Goal: Transaction & Acquisition: Purchase product/service

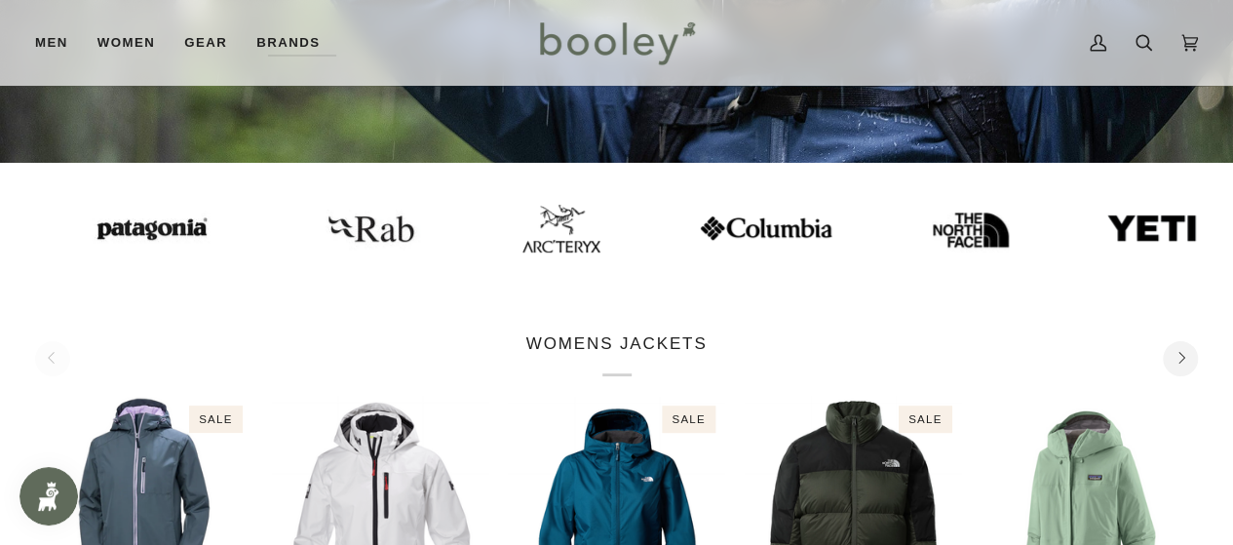
click at [113, 232] on img at bounding box center [149, 228] width 136 height 35
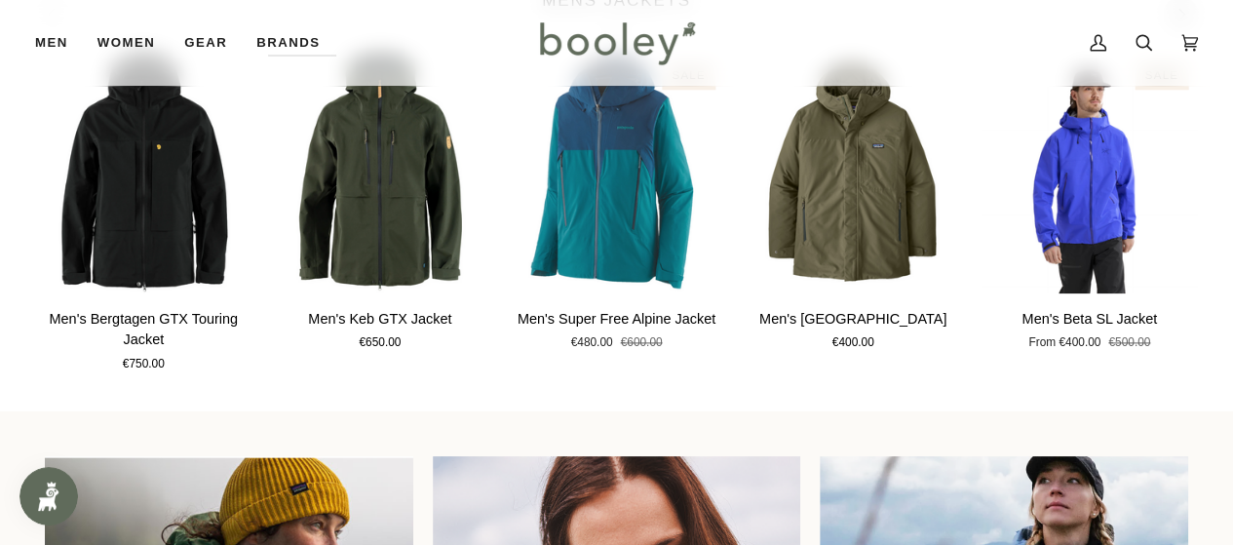
scroll to position [1098, 0]
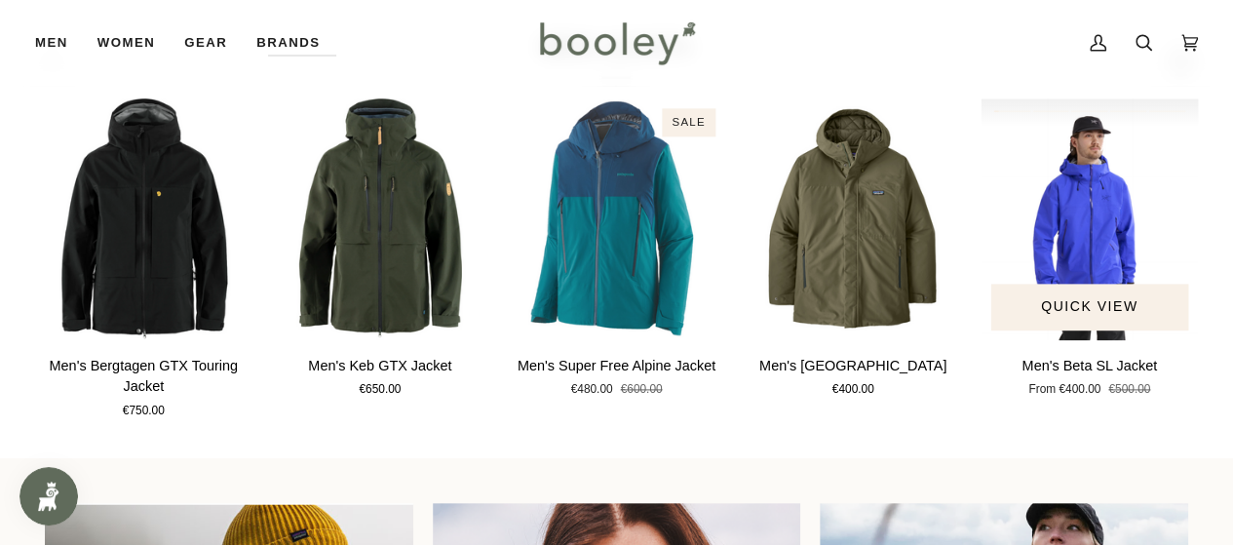
click at [1099, 235] on img "Men's Beta SL Jacket" at bounding box center [1088, 218] width 217 height 241
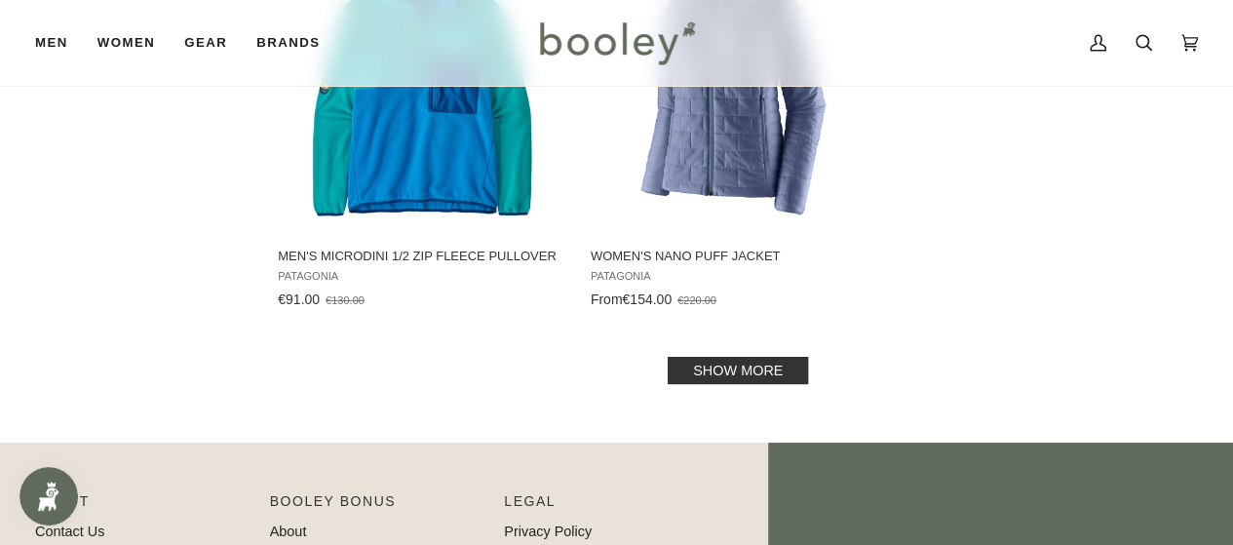
scroll to position [3009, 0]
click at [710, 365] on link "Show more" at bounding box center [738, 369] width 140 height 27
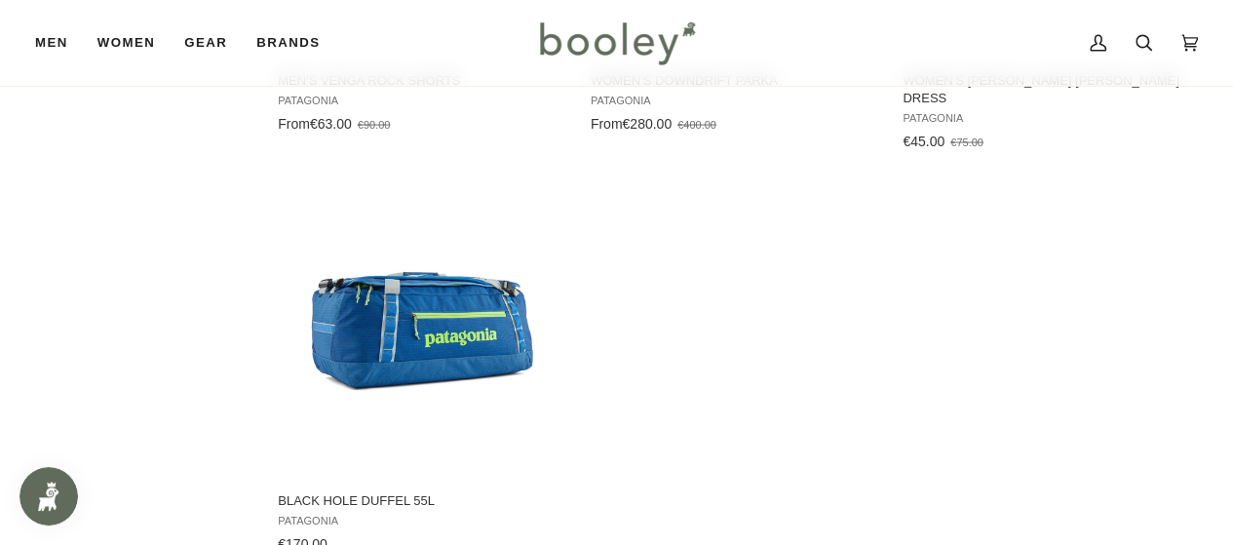
scroll to position [5918, 0]
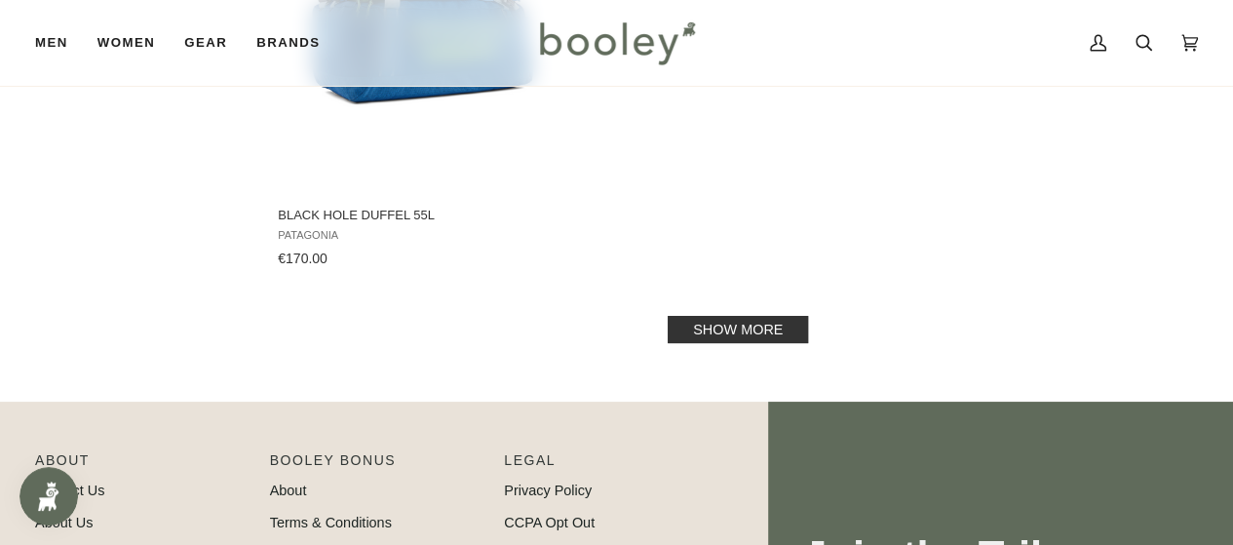
click at [711, 317] on link "Show more" at bounding box center [738, 329] width 140 height 27
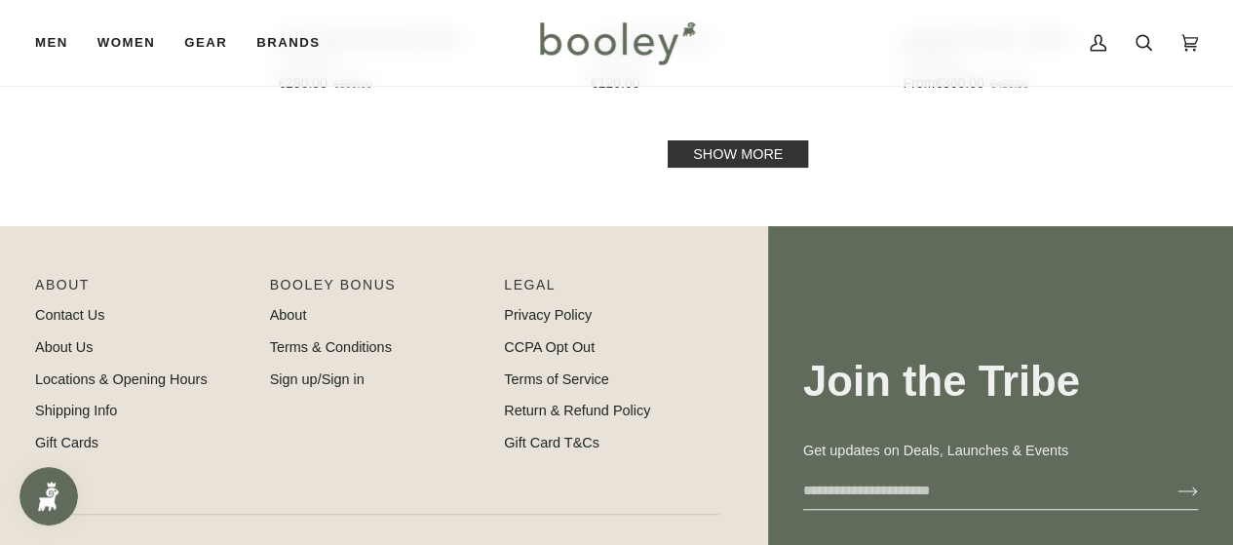
scroll to position [8526, 0]
click at [732, 139] on link "Show more" at bounding box center [738, 152] width 140 height 27
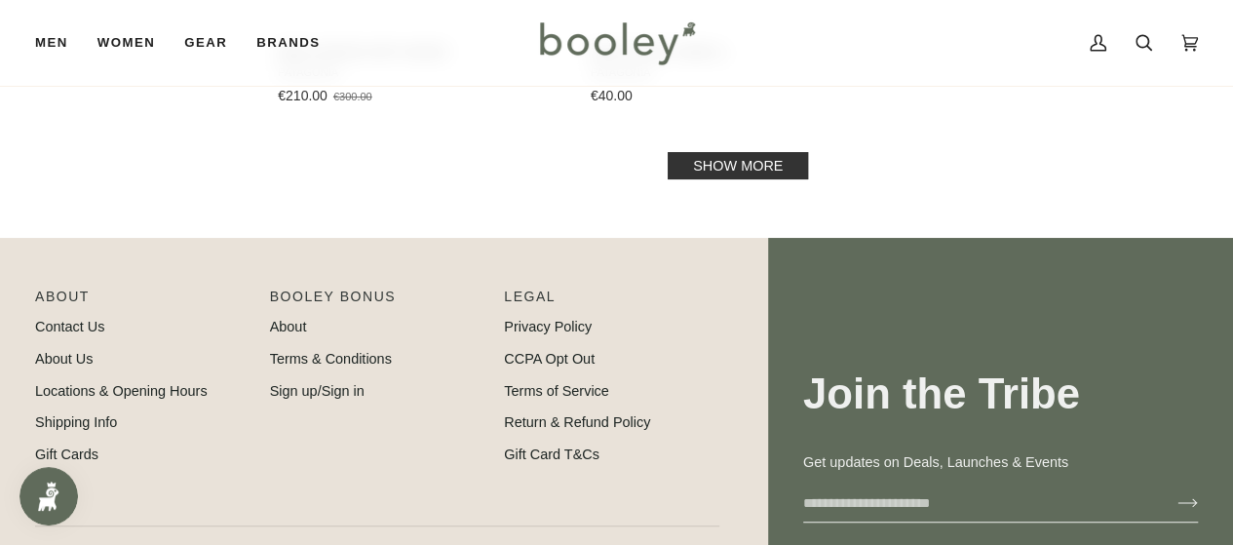
scroll to position [11344, 0]
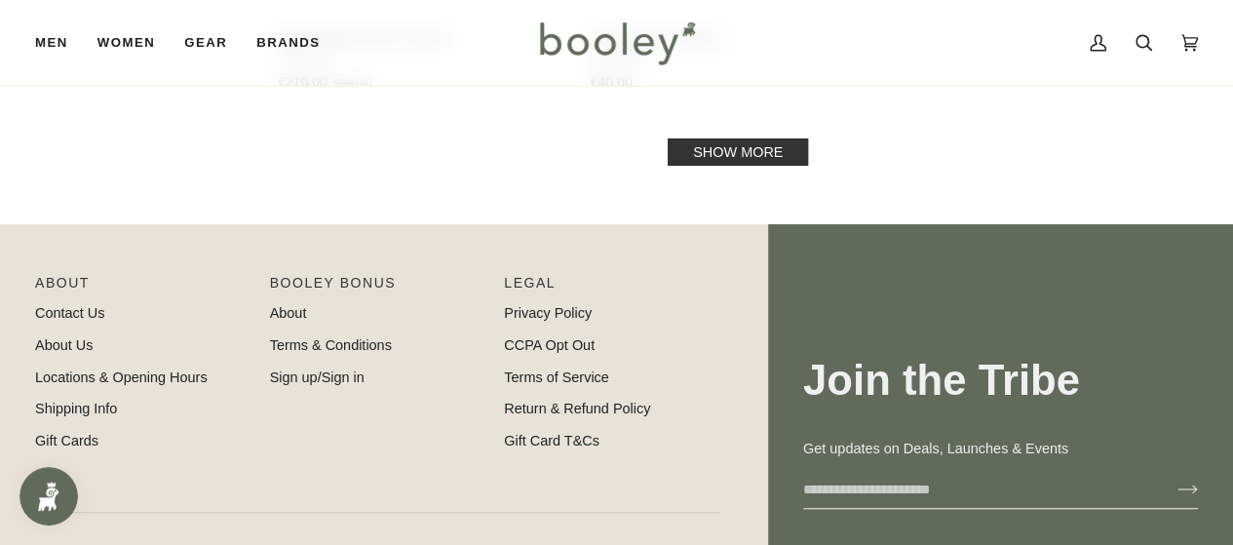
click at [723, 138] on link "Show more" at bounding box center [738, 151] width 140 height 27
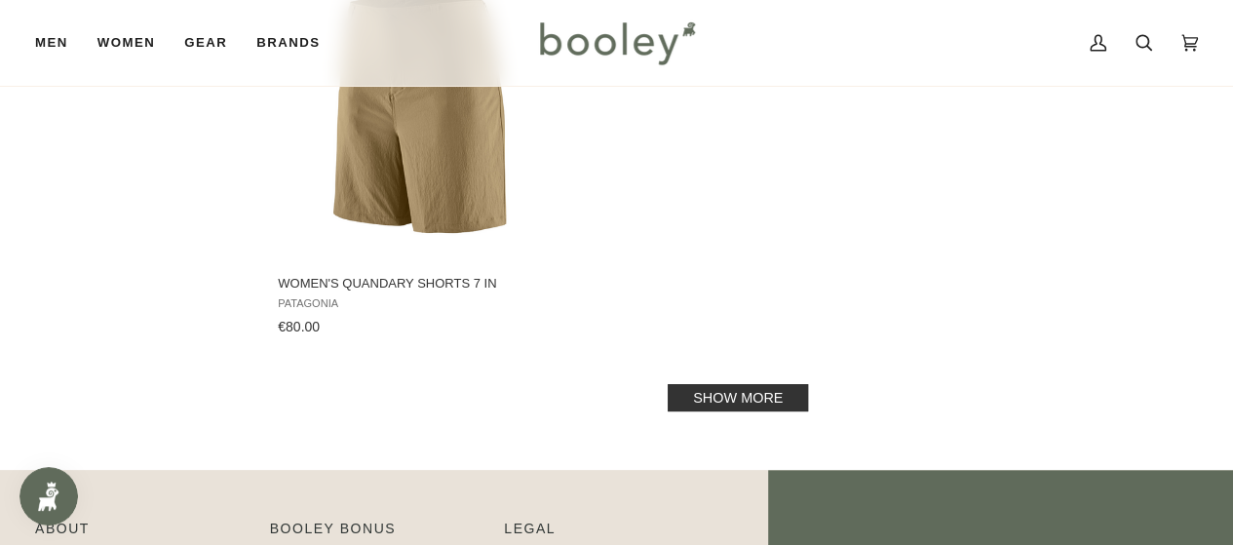
scroll to position [13988, 0]
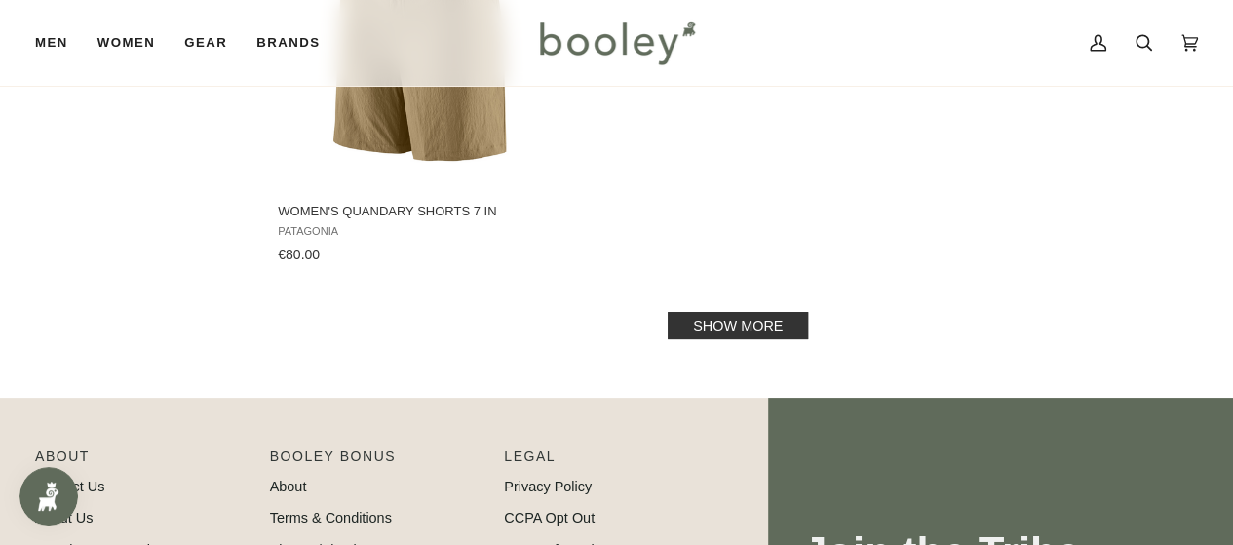
click at [752, 315] on link "Show more" at bounding box center [738, 325] width 140 height 27
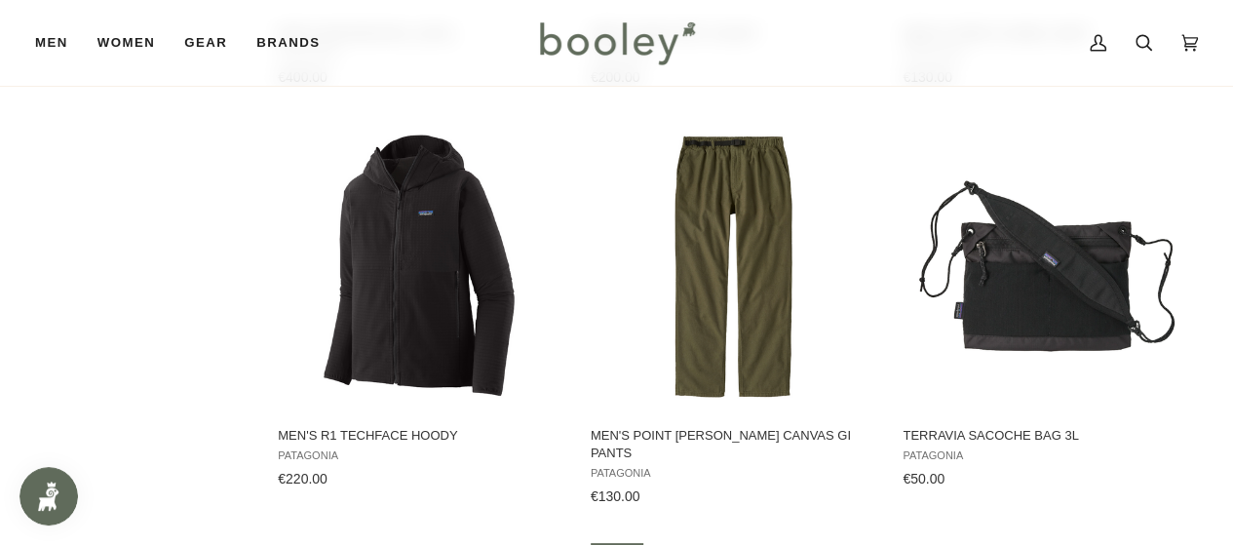
scroll to position [14591, 0]
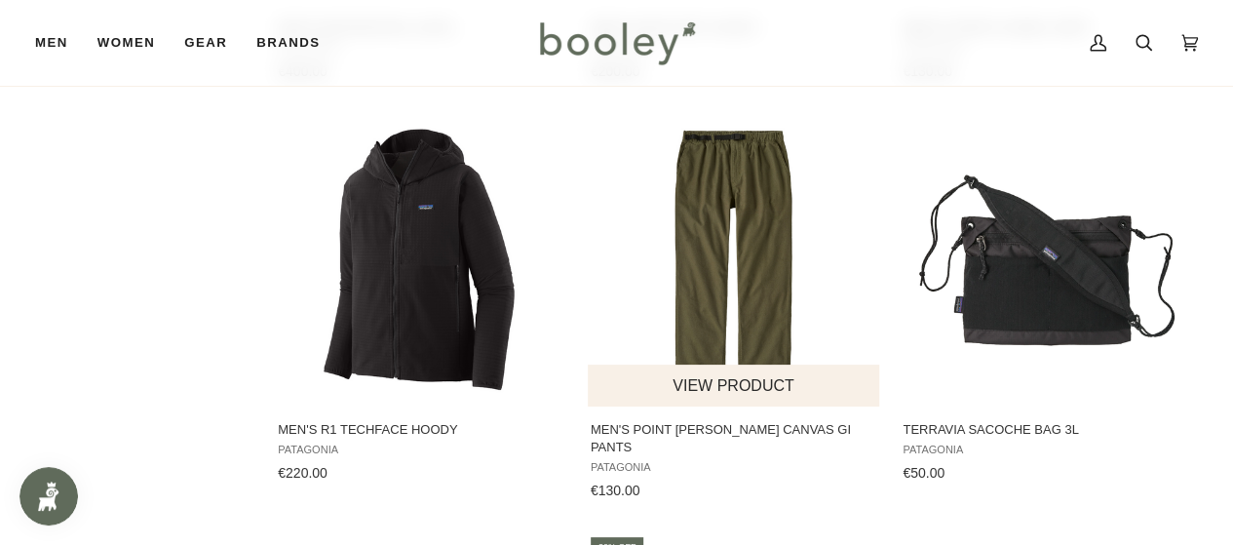
click at [749, 148] on img "Men's Point Reyes Canvas Gi Pants" at bounding box center [734, 260] width 292 height 292
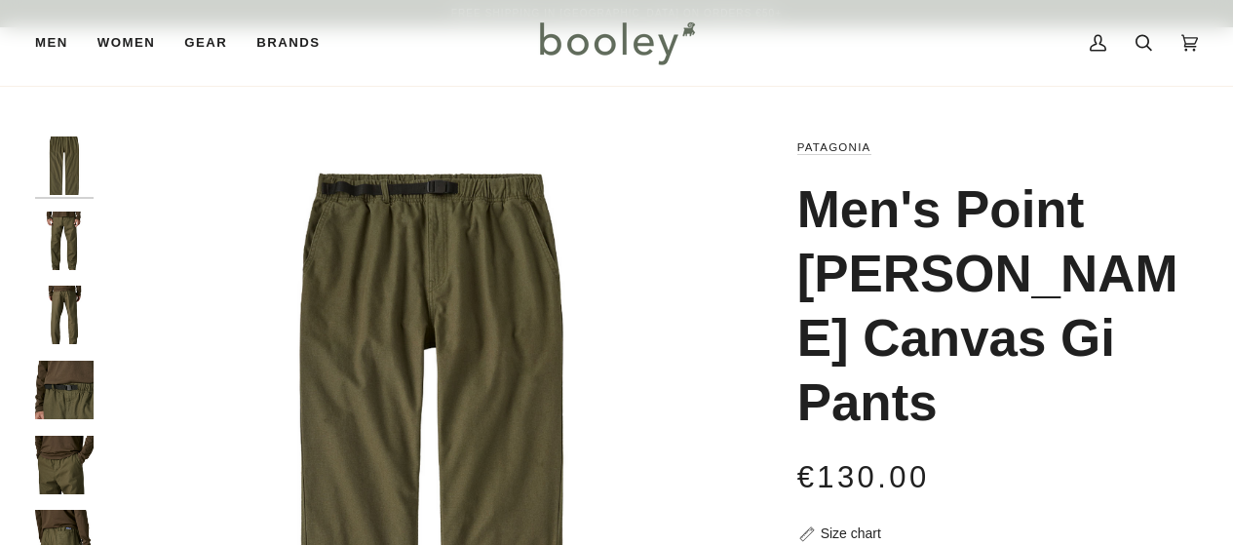
scroll to position [299, 0]
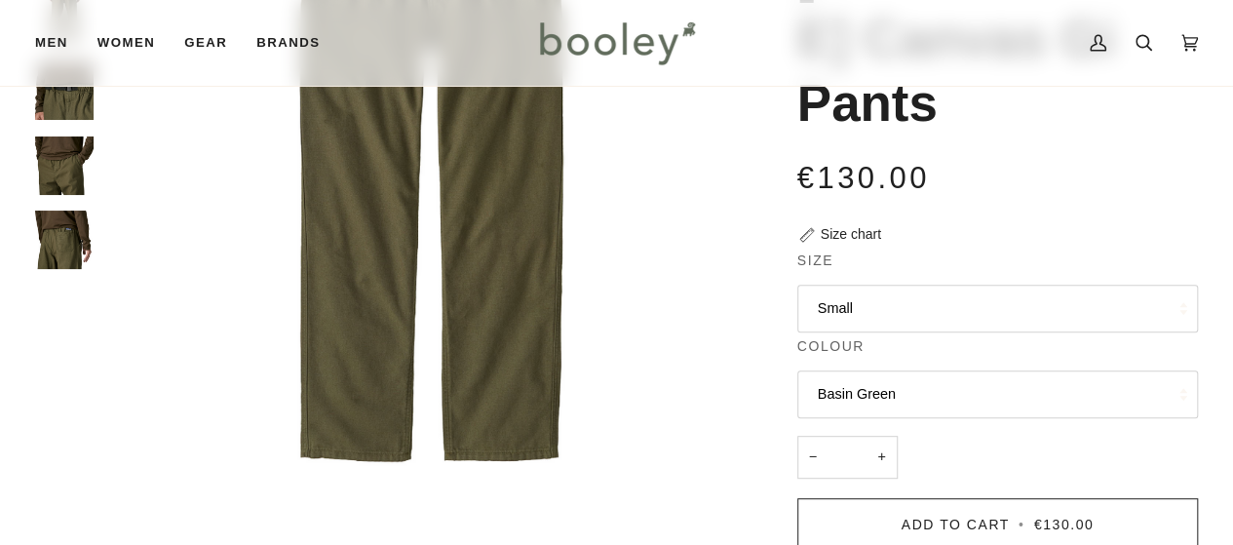
click at [65, 235] on img "Patagonia Men's Point Reyes Canvas Gi Pants Basin Green - Booley Galway" at bounding box center [64, 240] width 58 height 58
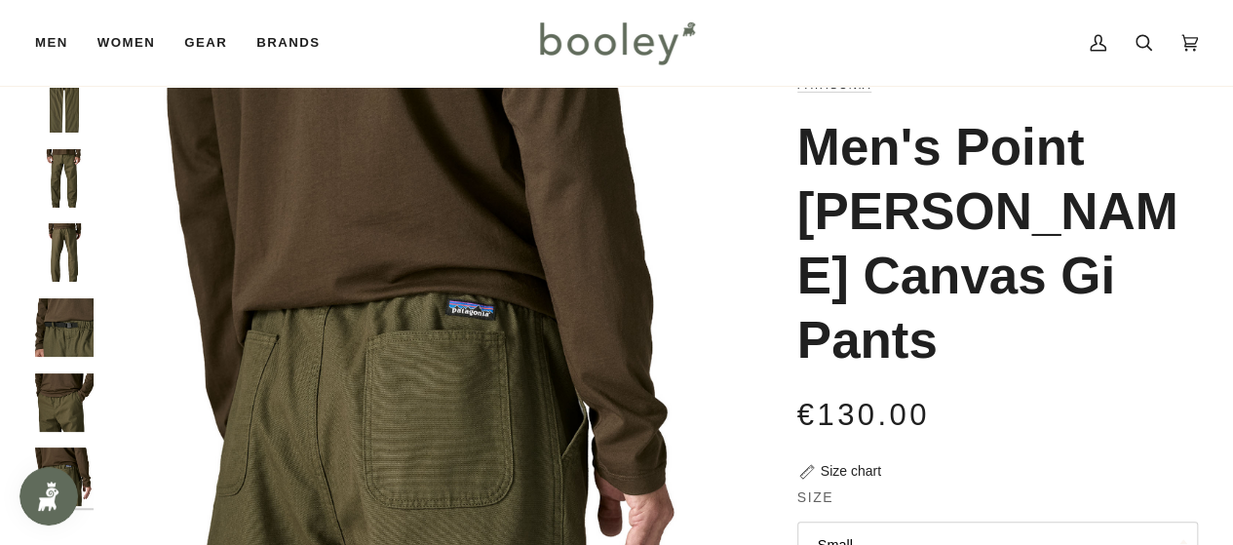
scroll to position [56, 0]
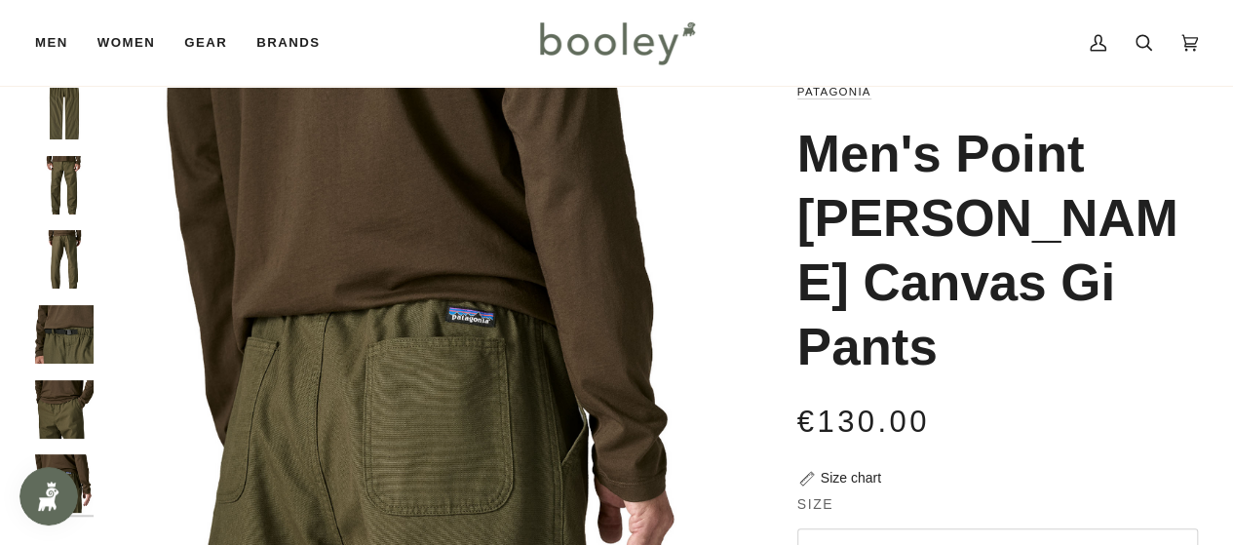
drag, startPoint x: 69, startPoint y: 317, endPoint x: 62, endPoint y: 346, distance: 30.0
click at [62, 346] on img "Patagonia Men's Point Reyes Canvas Gi Pants Basin Green - Booley Galway" at bounding box center [64, 334] width 58 height 58
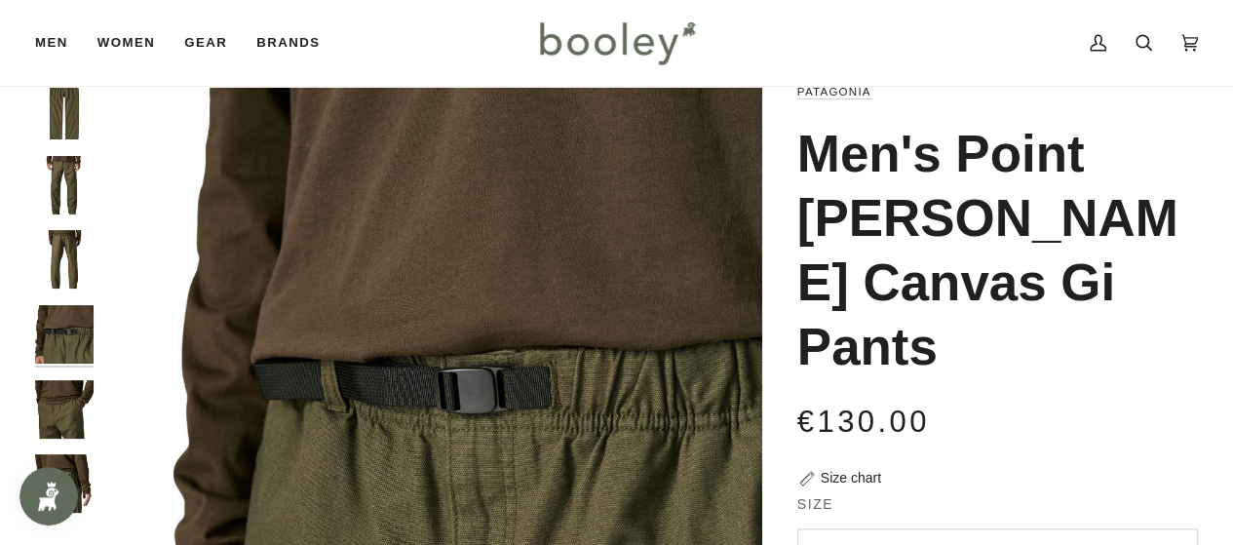
click at [68, 256] on img "Patagonia Men's Point Reyes Canvas Gi Pants Basin Green - Booley Galway" at bounding box center [64, 259] width 58 height 58
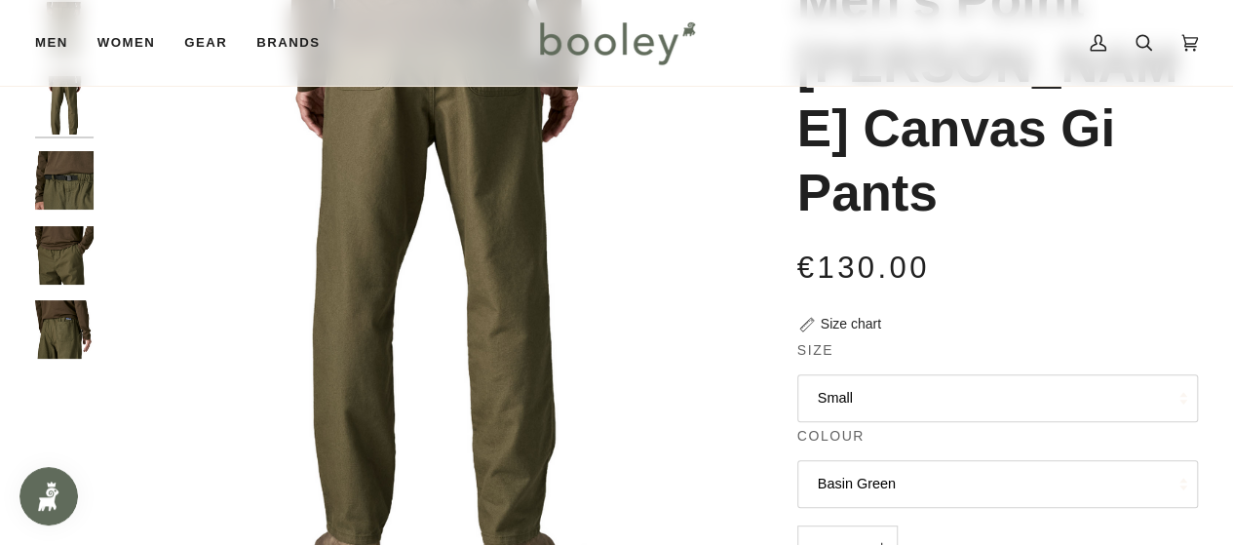
scroll to position [226, 0]
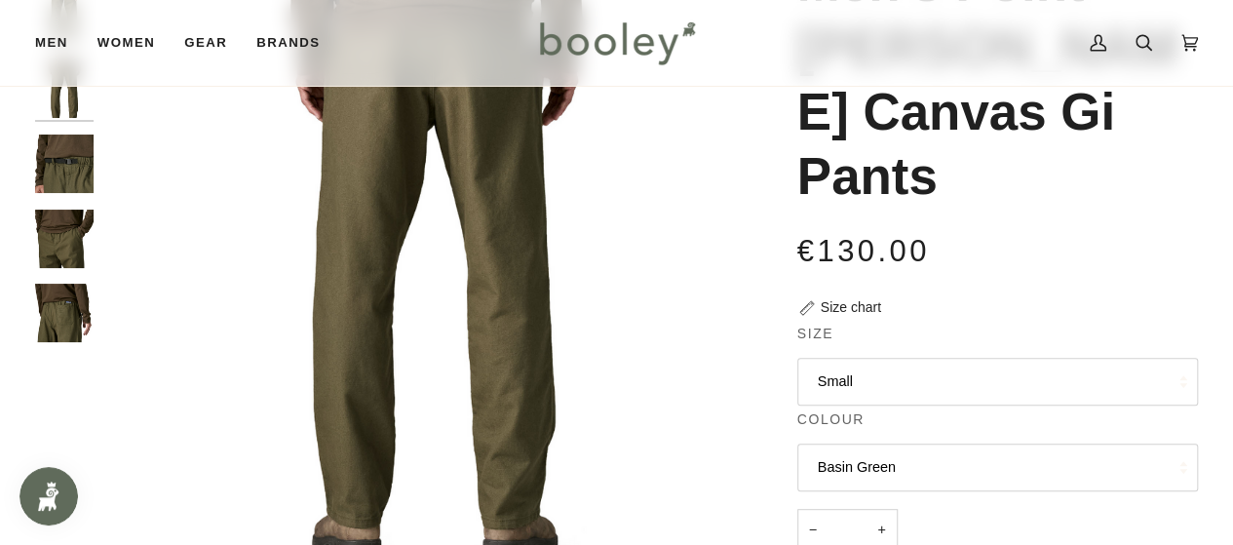
click at [49, 247] on img "Patagonia Men's Point Reyes Canvas Gi Pants Basin Green - Booley Galway" at bounding box center [64, 239] width 58 height 58
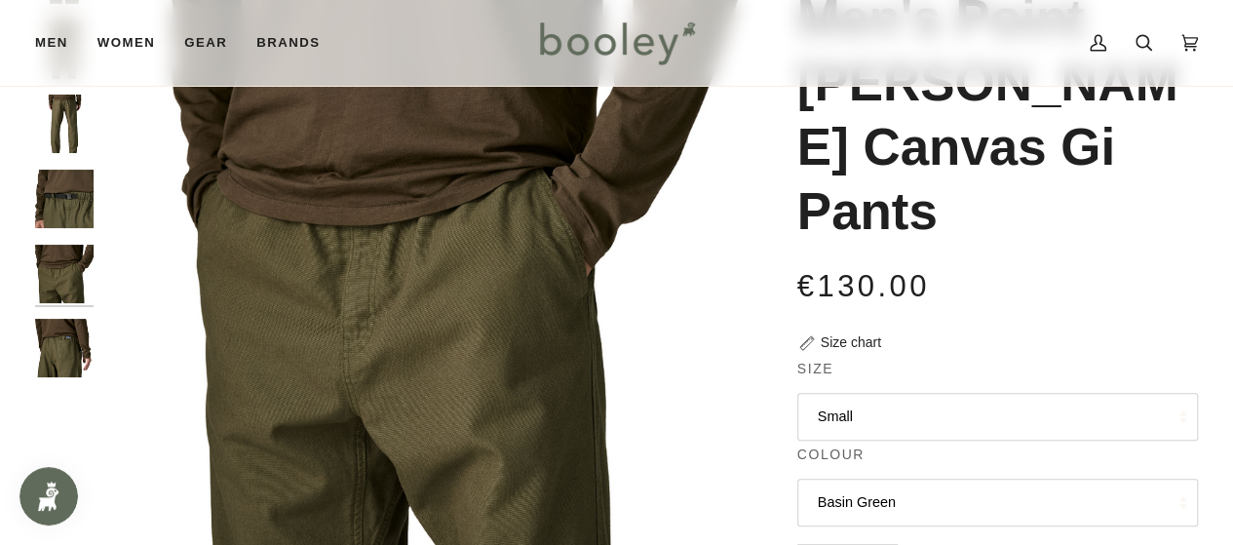
scroll to position [134, 0]
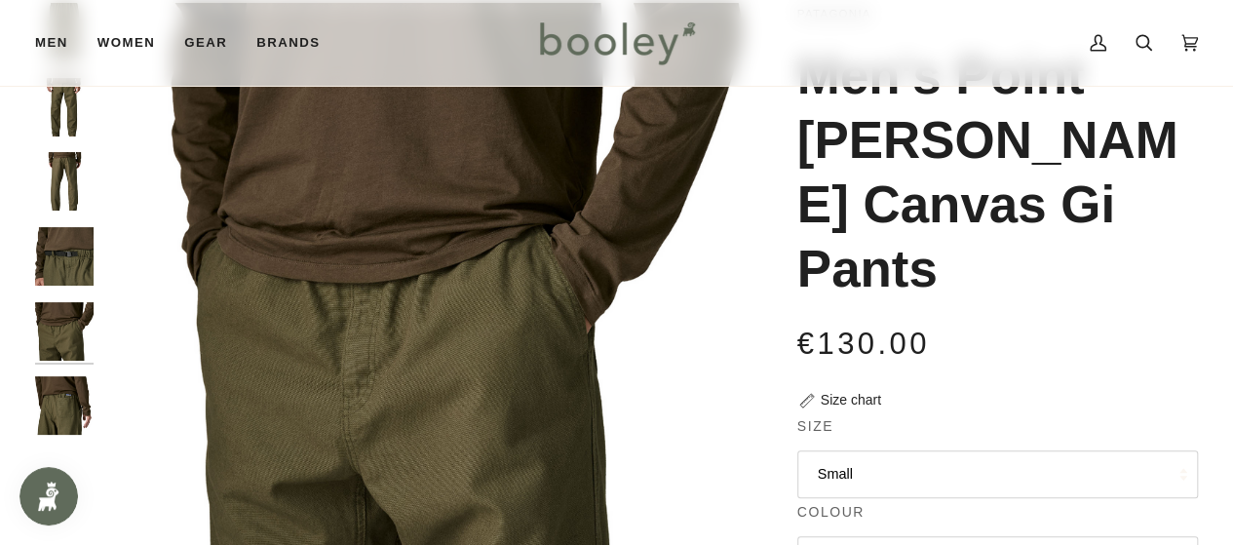
click at [58, 264] on img "Patagonia Men's Point Reyes Canvas Gi Pants Basin Green - Booley Galway" at bounding box center [64, 256] width 58 height 58
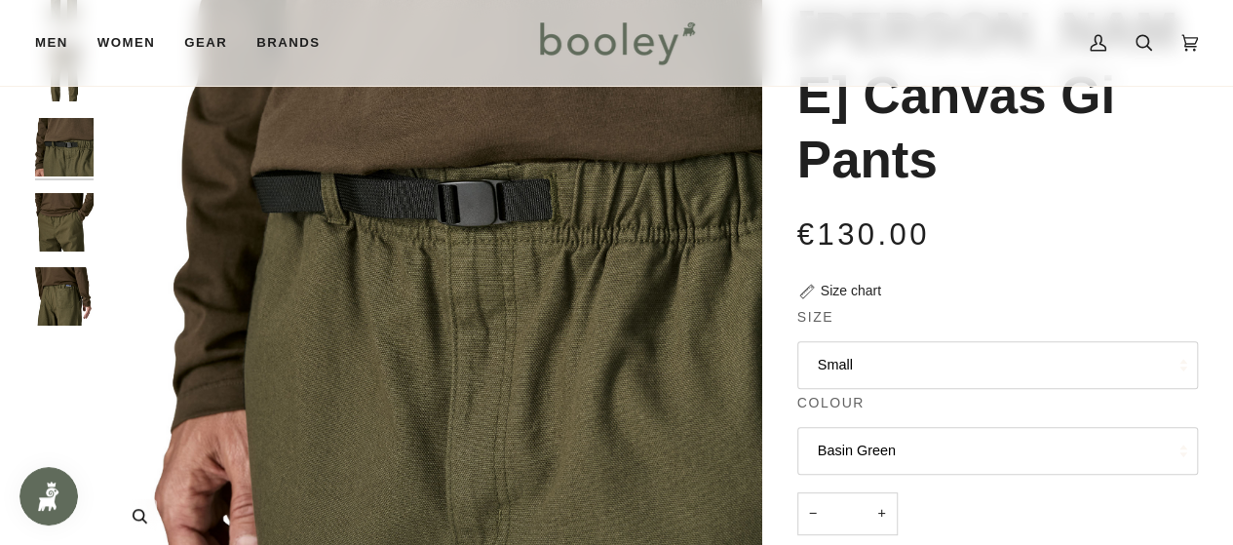
scroll to position [242, 0]
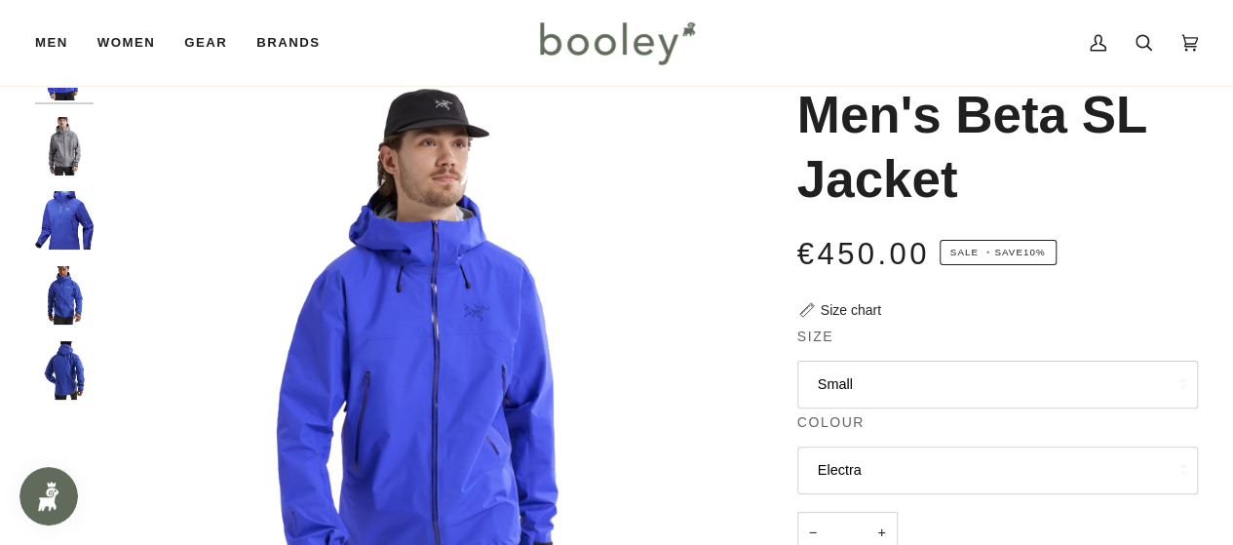
scroll to position [96, 0]
click at [66, 139] on img "Men's Beta SL Jacket" at bounding box center [64, 145] width 58 height 58
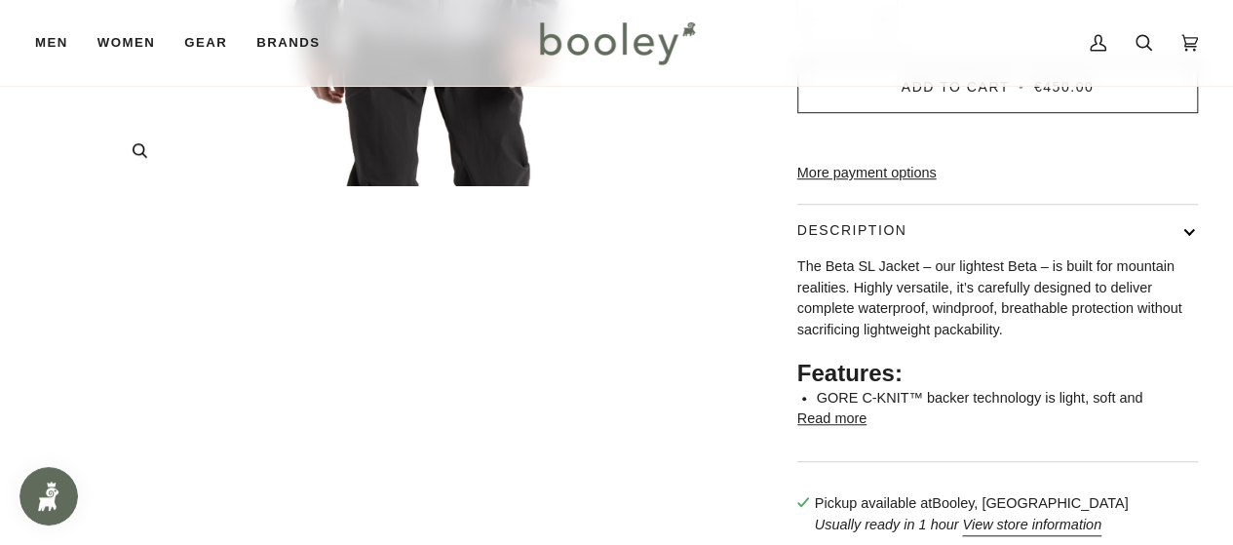
scroll to position [1072, 0]
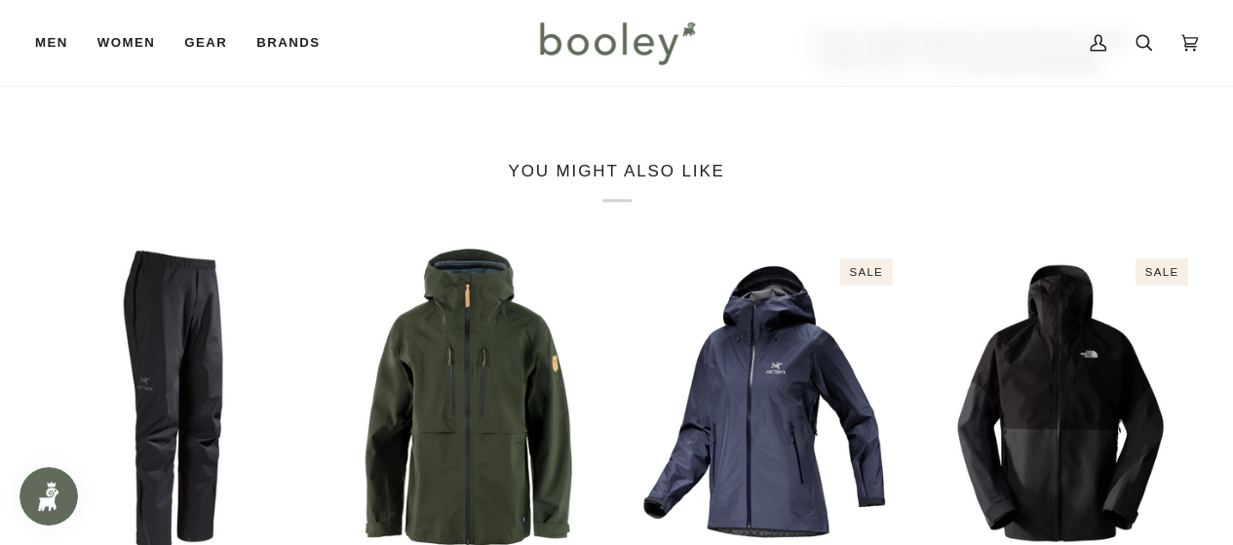
click at [680, 377] on img "Women's Beta LT Jacket" at bounding box center [765, 402] width 276 height 307
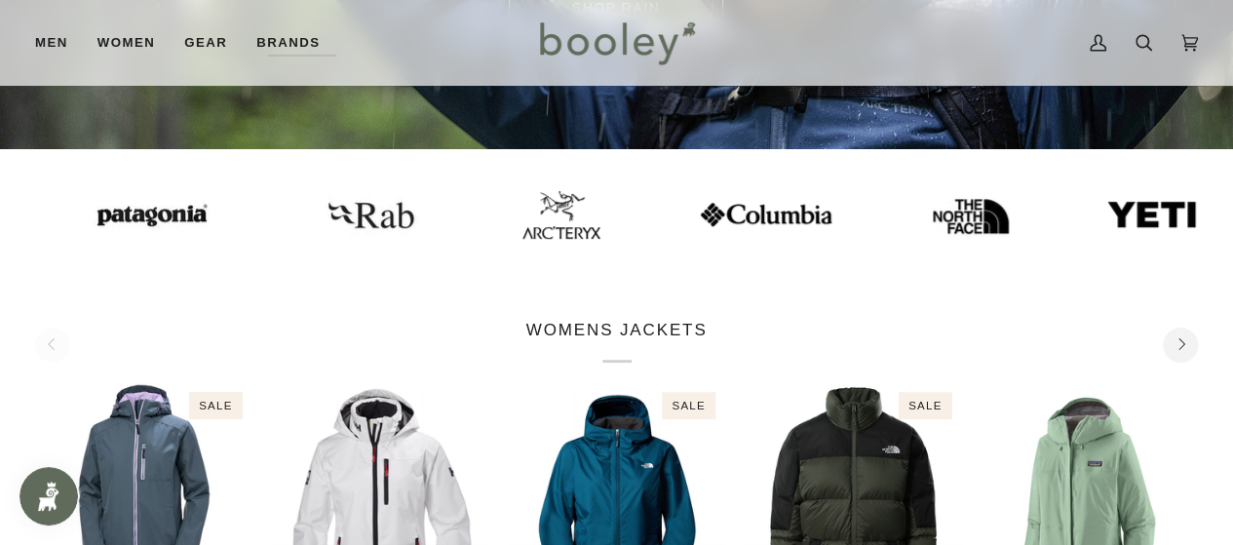
scroll to position [405, 0]
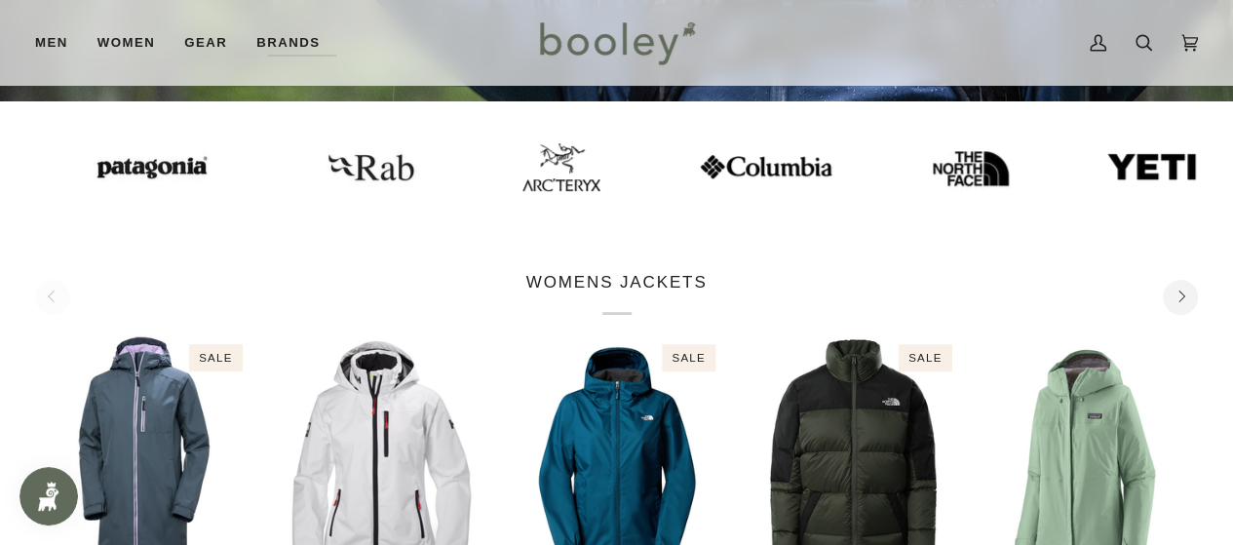
click at [521, 163] on img at bounding box center [560, 167] width 78 height 48
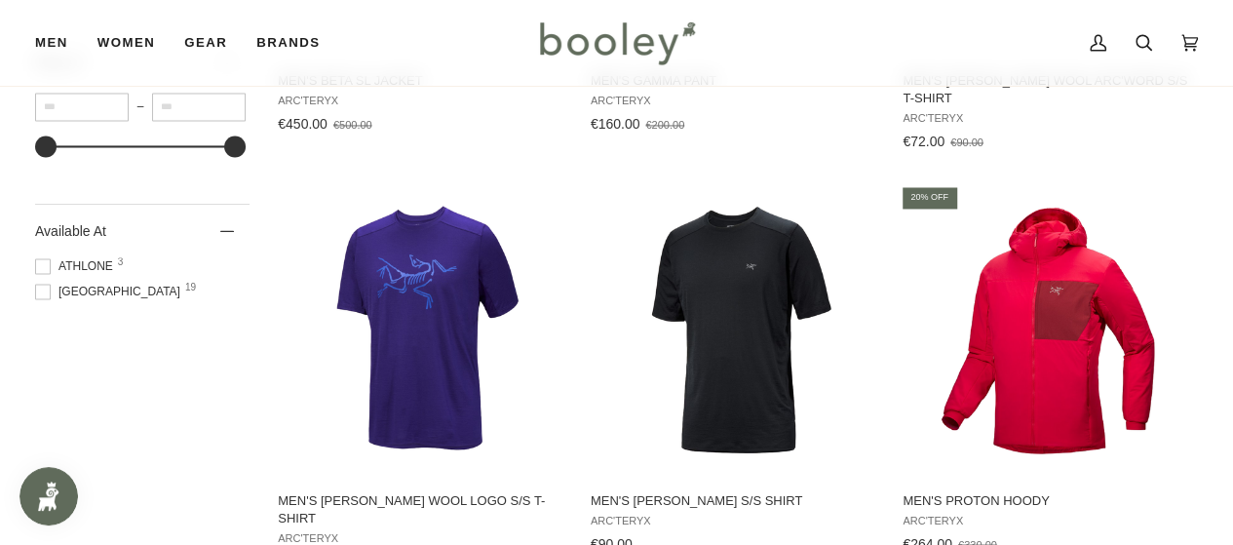
scroll to position [1538, 0]
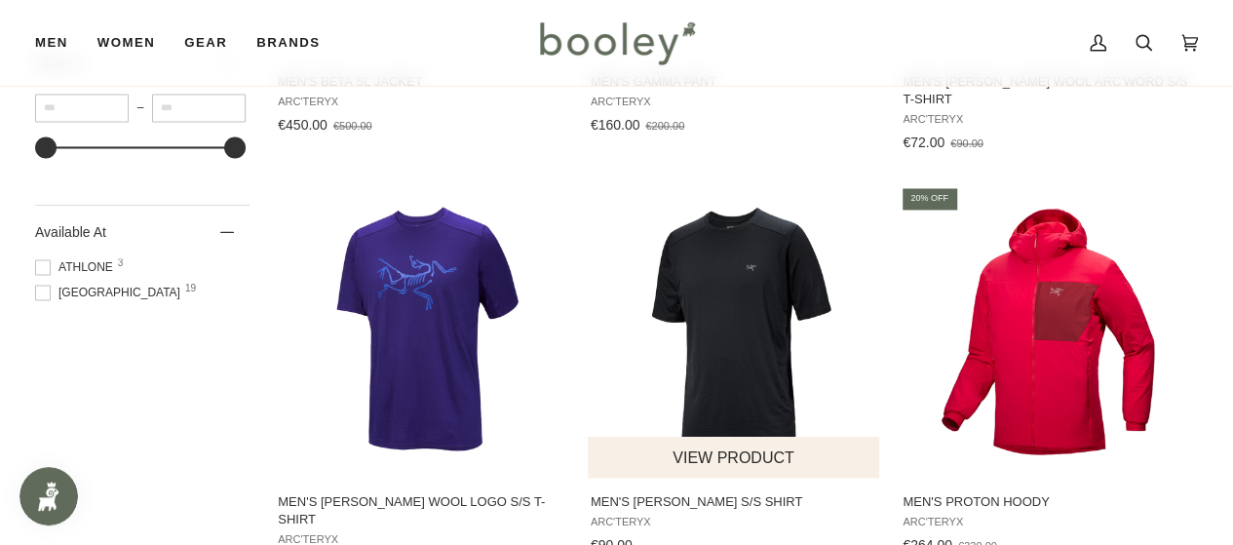
click at [743, 338] on img "Men's Ionia Merino Wool S/S Shirt" at bounding box center [734, 331] width 292 height 292
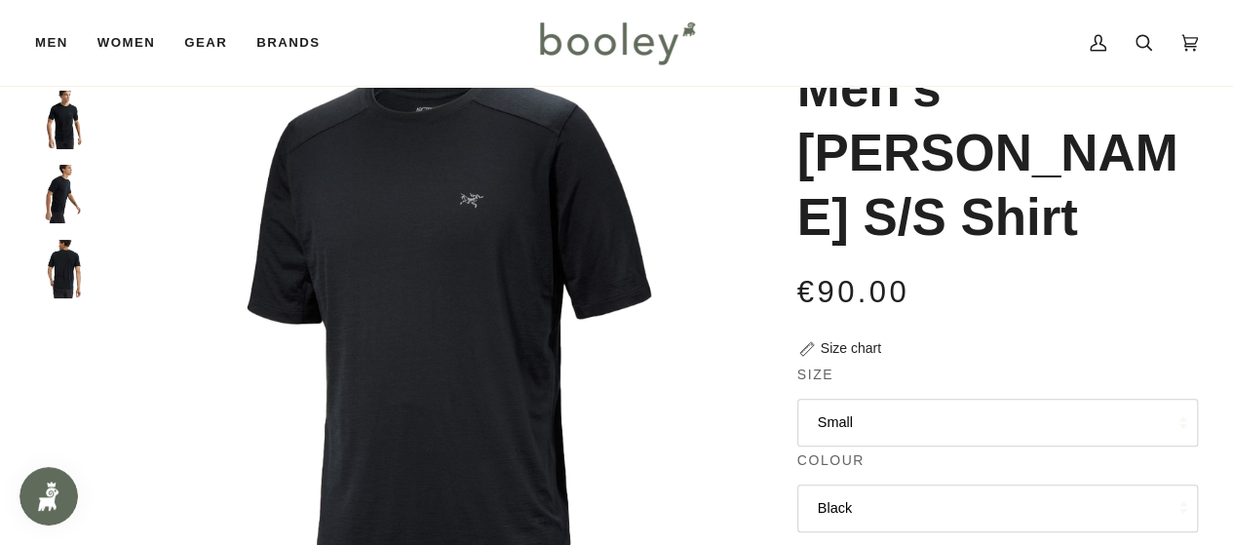
scroll to position [107, 0]
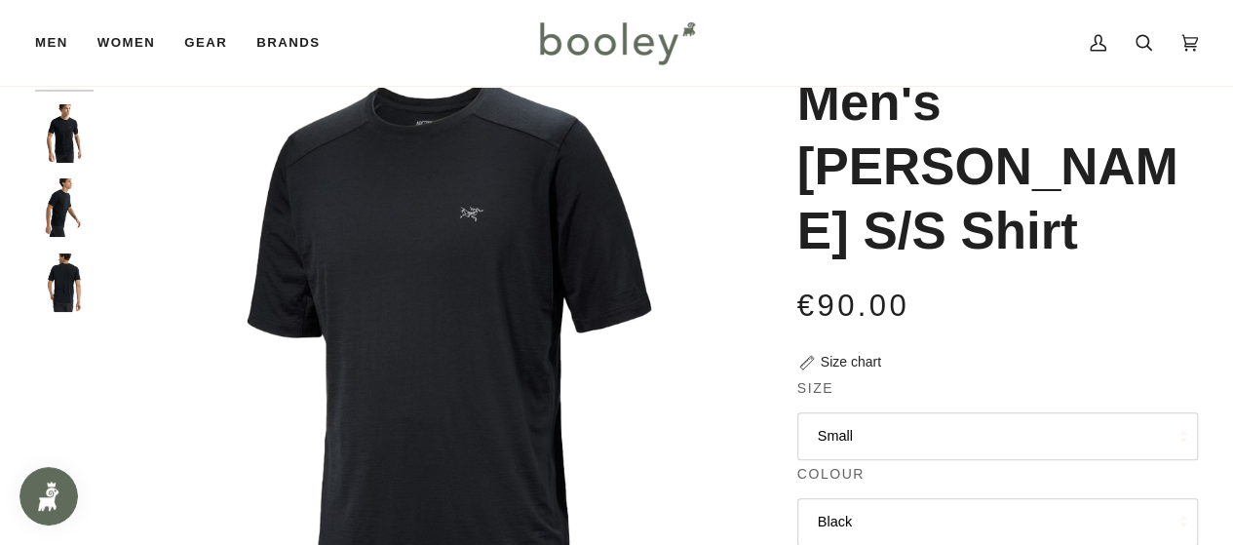
click at [867, 420] on button "Small" at bounding box center [997, 436] width 401 height 48
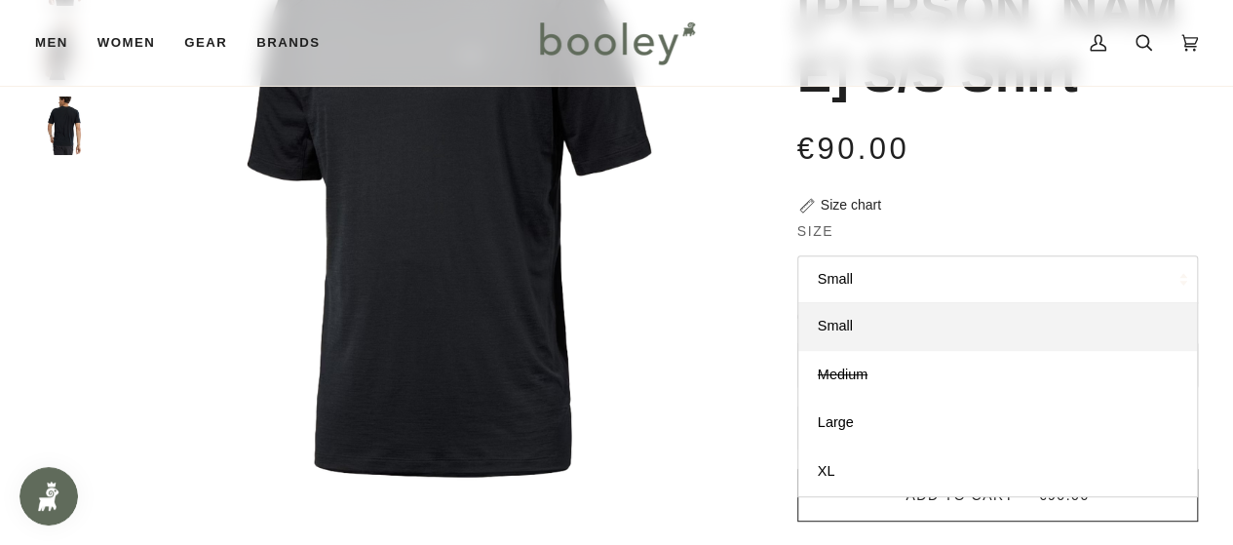
scroll to position [265, 0]
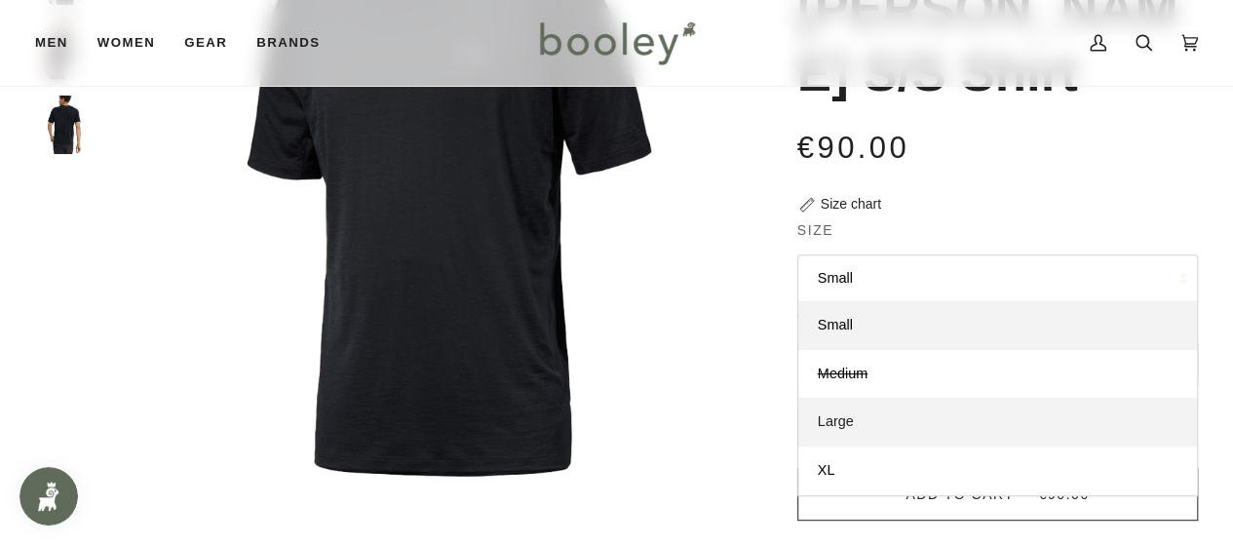
click at [840, 420] on span "Large" at bounding box center [836, 421] width 36 height 16
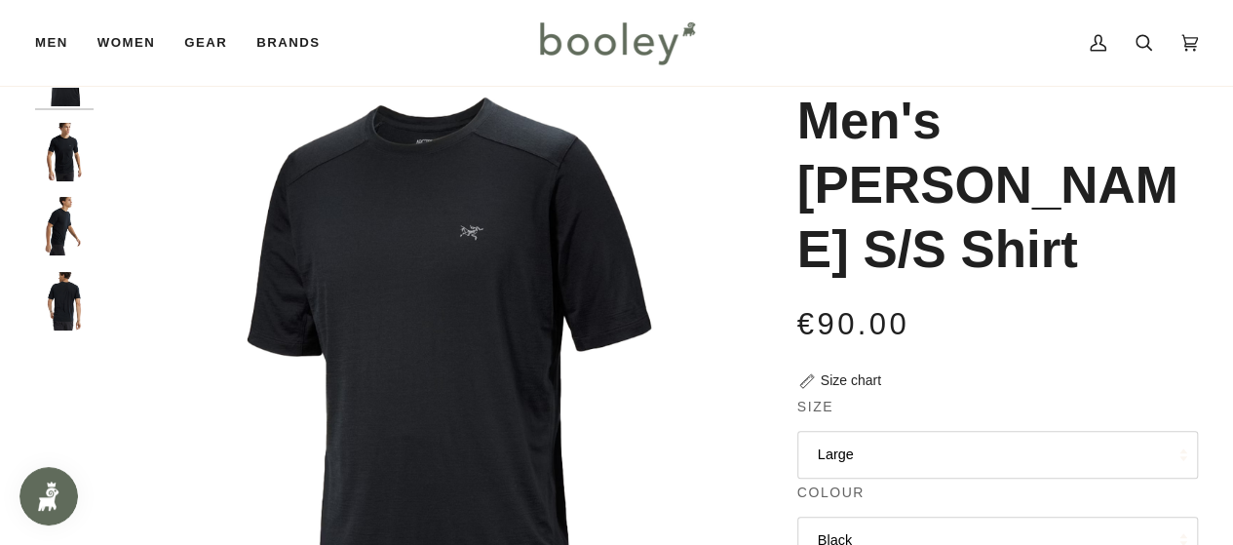
scroll to position [66, 0]
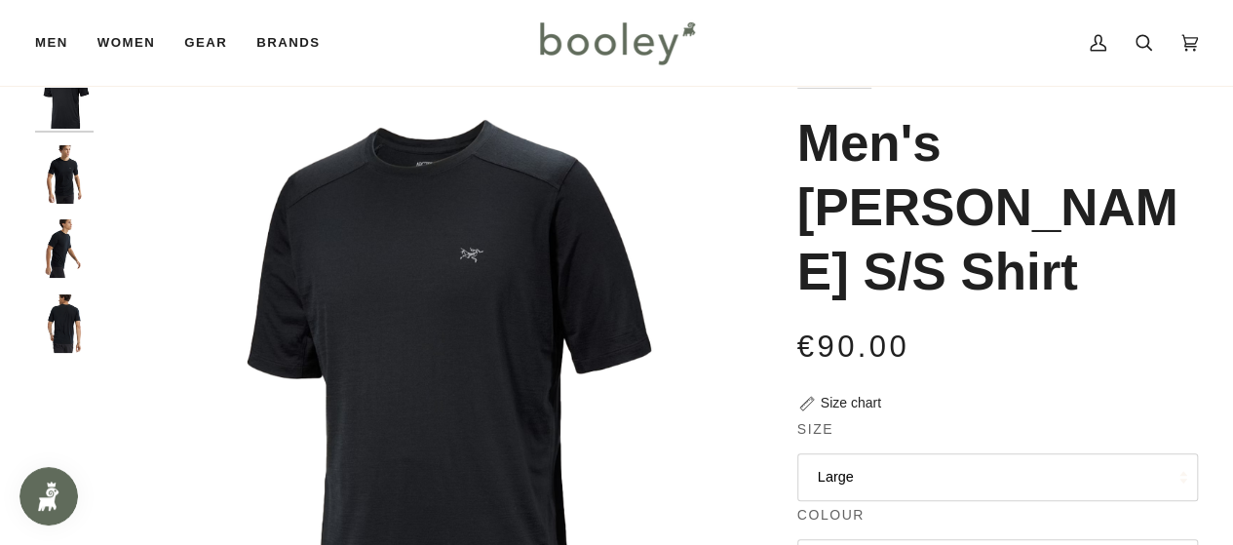
click at [433, 215] on img "Arc'teryx Men's Ionia Merino Wool S/S Shirt Black - Booley Galway" at bounding box center [432, 399] width 659 height 659
click at [49, 182] on img "Arc'teryx Men's Ionia Merino Wool S/S Shirt Black - Booley Galway" at bounding box center [64, 174] width 58 height 58
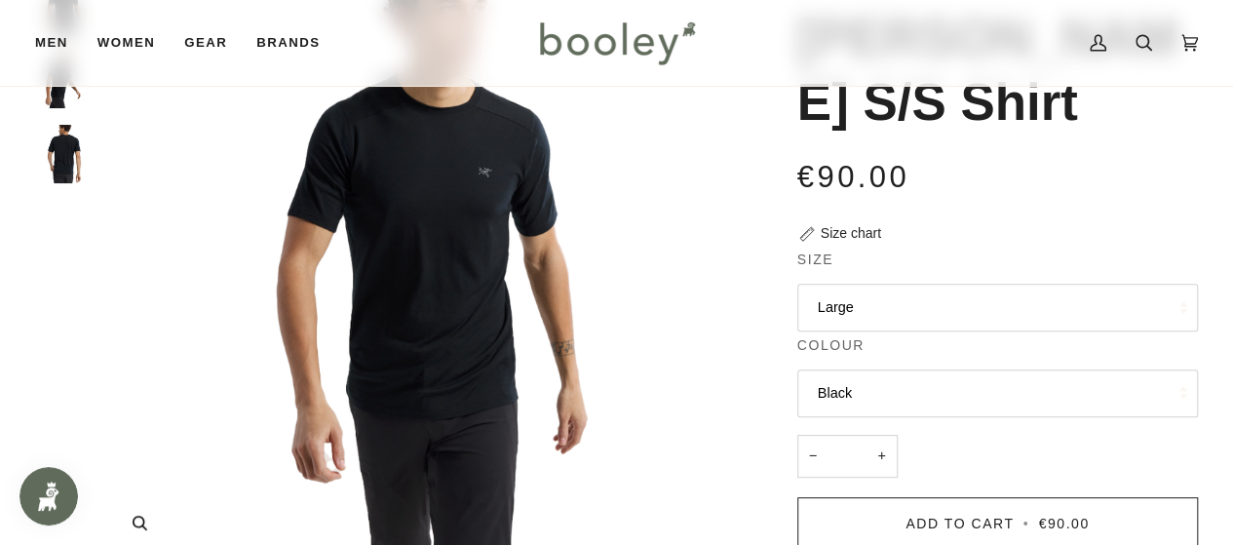
scroll to position [119, 0]
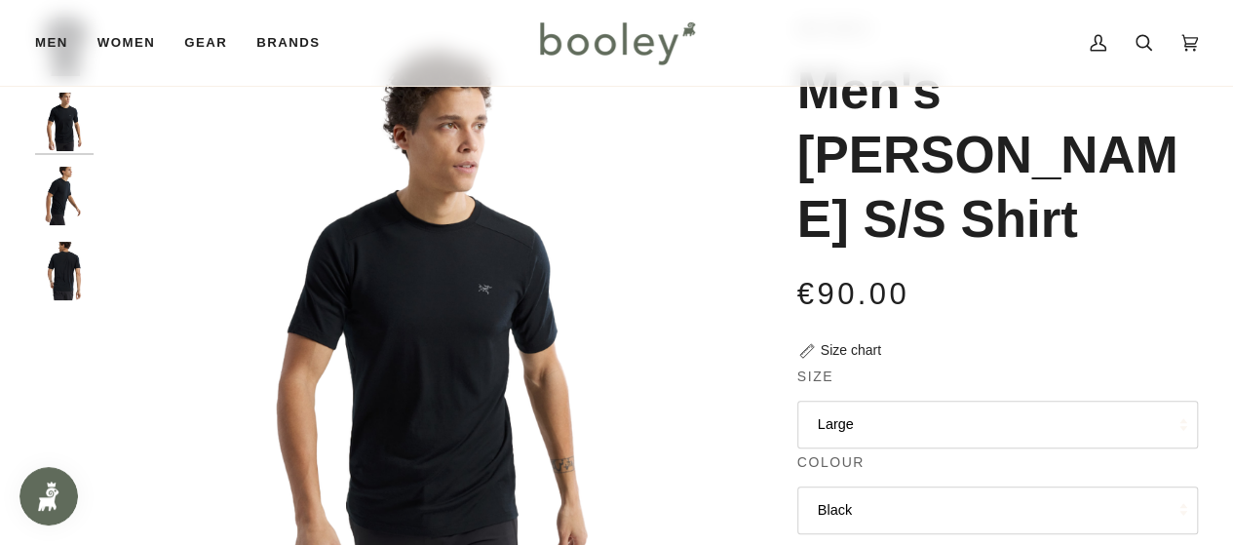
click at [71, 264] on img "Arc'teryx Men's Ionia Merino Wool S/S Shirt Black - Booley Galway" at bounding box center [64, 271] width 58 height 58
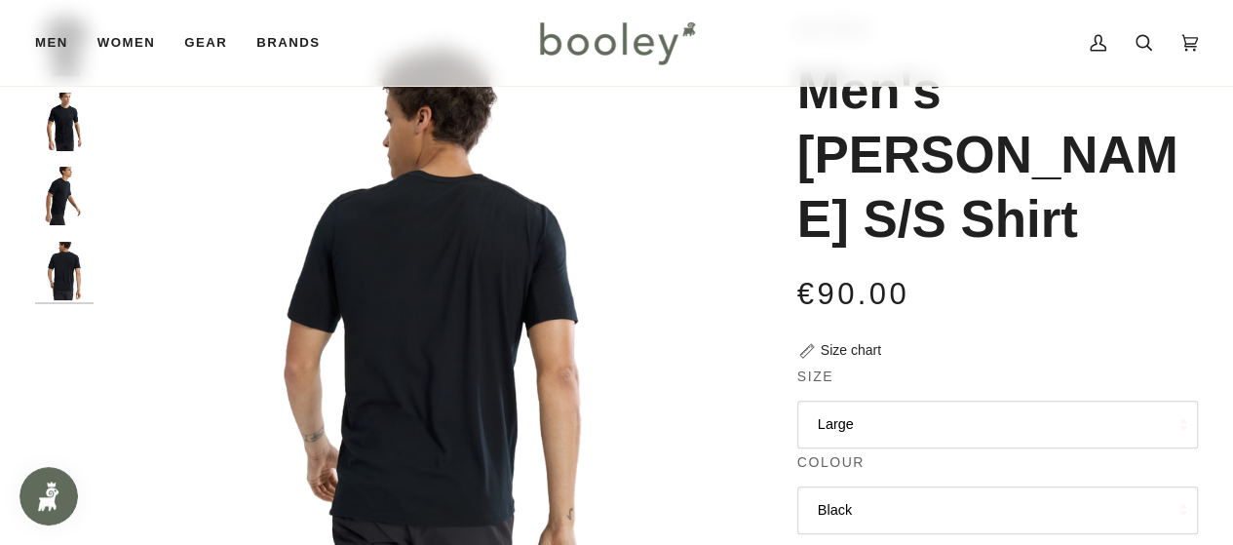
click at [53, 178] on img "Arc'teryx Men's Ionia Merino Wool S/S Shirt Black - Booley Galway" at bounding box center [64, 196] width 58 height 58
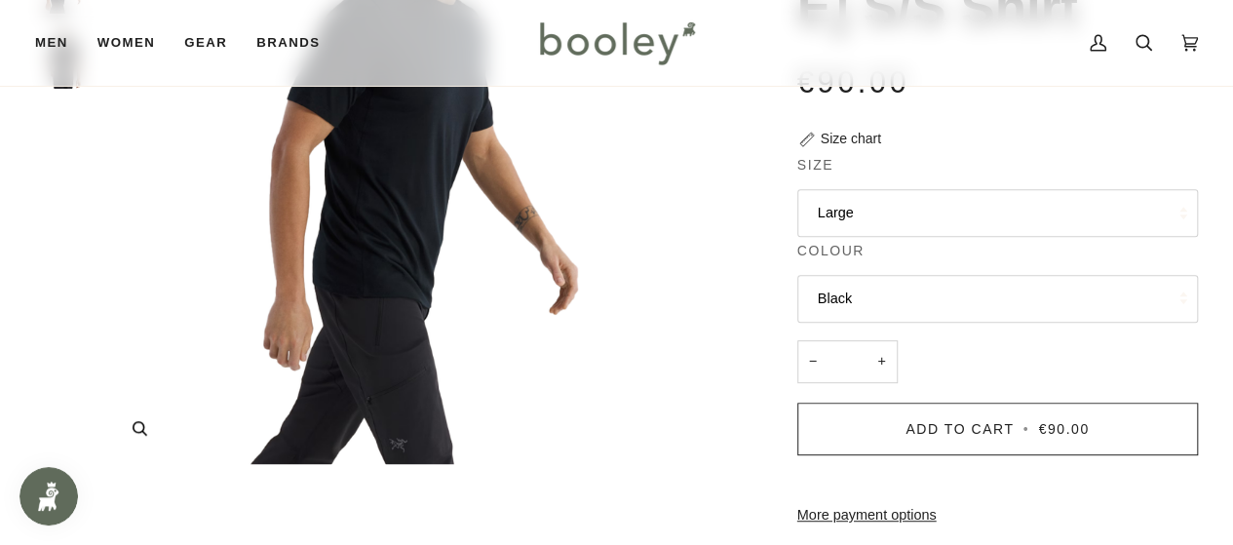
scroll to position [0, 0]
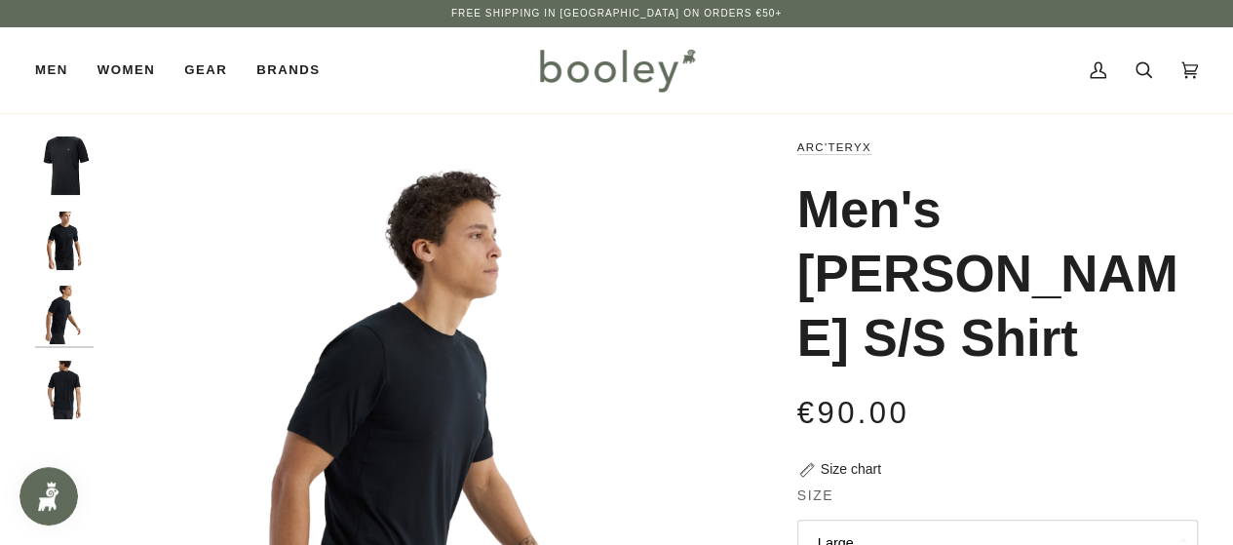
click at [580, 67] on img at bounding box center [616, 70] width 171 height 57
